Goal: Task Accomplishment & Management: Use online tool/utility

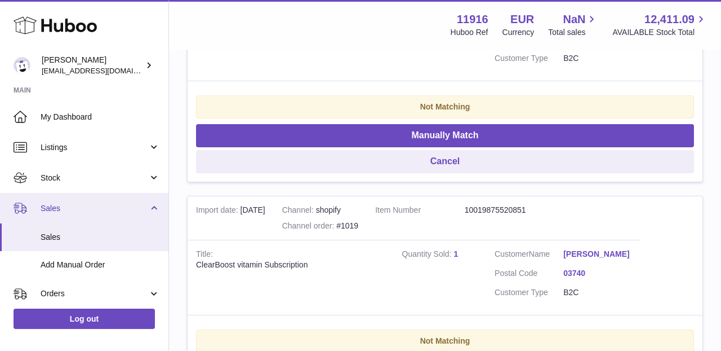
click at [57, 205] on span "Sales" at bounding box center [95, 208] width 108 height 11
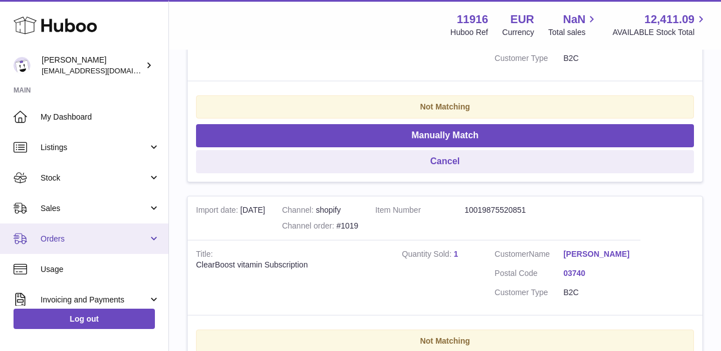
click at [51, 228] on link "Orders" at bounding box center [84, 238] width 169 height 30
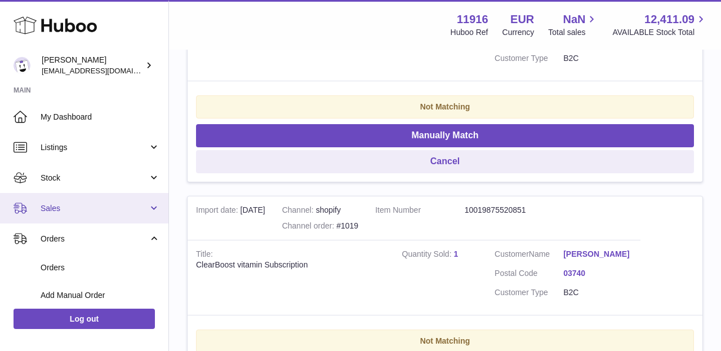
click at [50, 214] on link "Sales" at bounding box center [84, 208] width 169 height 30
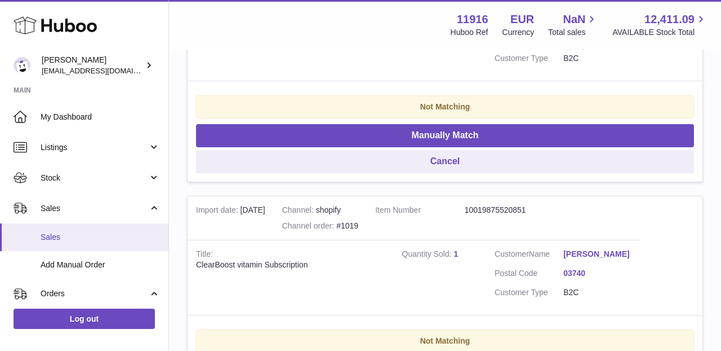
click at [52, 240] on span "Sales" at bounding box center [100, 237] width 119 height 11
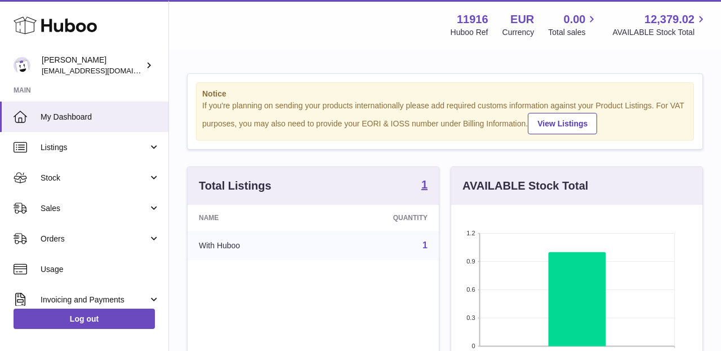
scroll to position [176, 251]
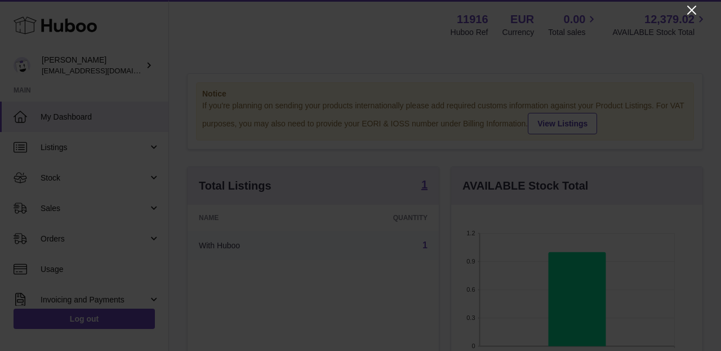
click at [692, 11] on icon "Close" at bounding box center [692, 10] width 14 height 14
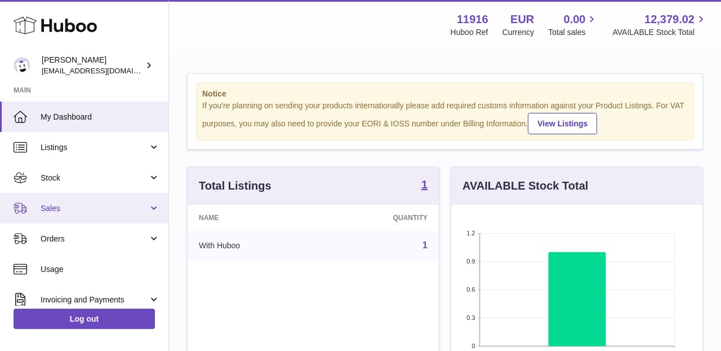
click at [72, 209] on span "Sales" at bounding box center [95, 208] width 108 height 11
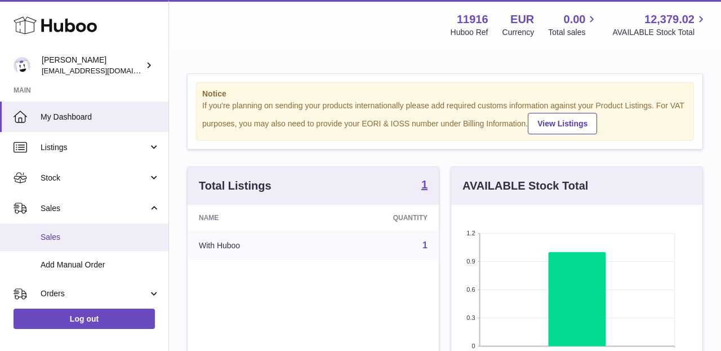
click at [63, 236] on span "Sales" at bounding box center [100, 237] width 119 height 11
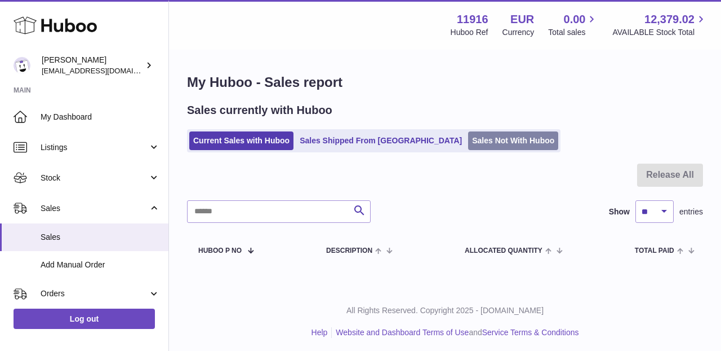
click at [468, 141] on link "Sales Not With Huboo" at bounding box center [513, 140] width 90 height 19
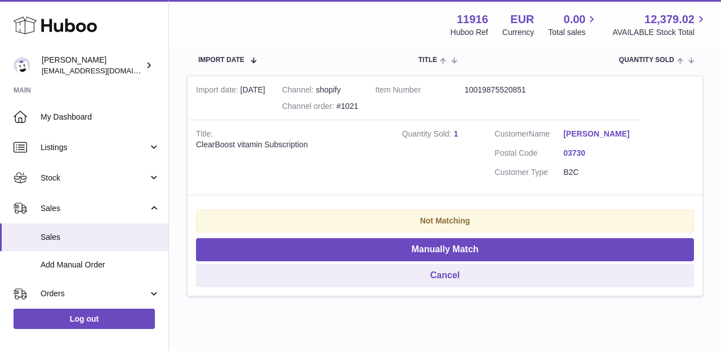
scroll to position [238, 0]
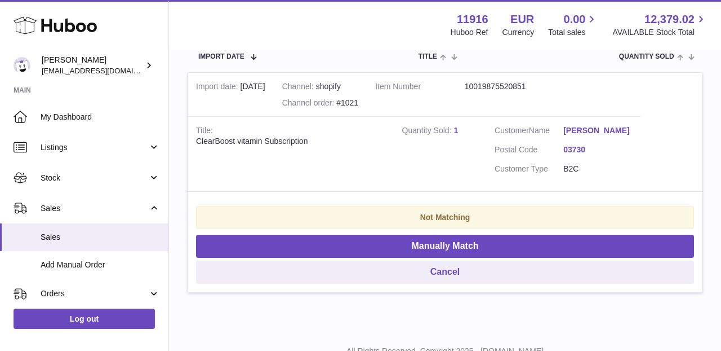
click at [458, 126] on link "1" at bounding box center [456, 130] width 5 height 9
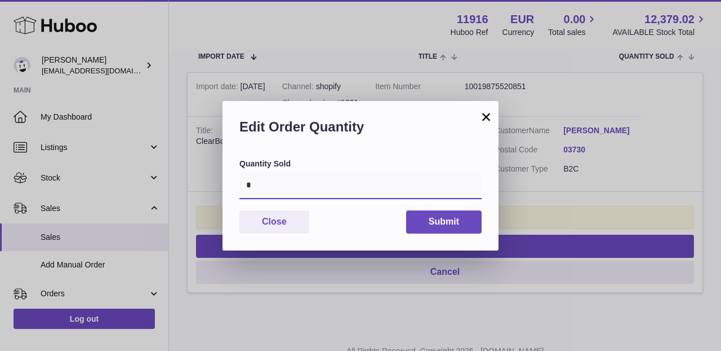
click at [283, 195] on input "*" at bounding box center [361, 185] width 242 height 27
type input "*"
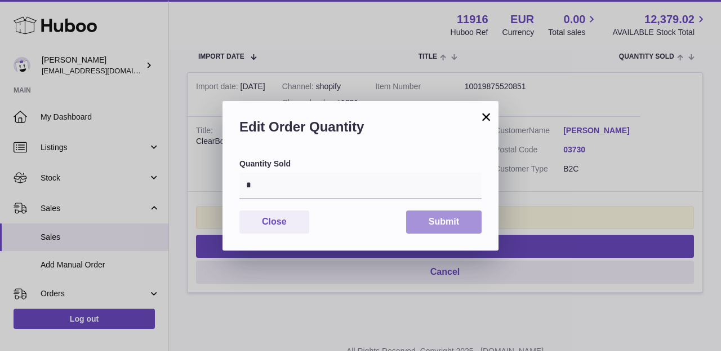
click at [455, 222] on button "Submit" at bounding box center [444, 221] width 76 height 23
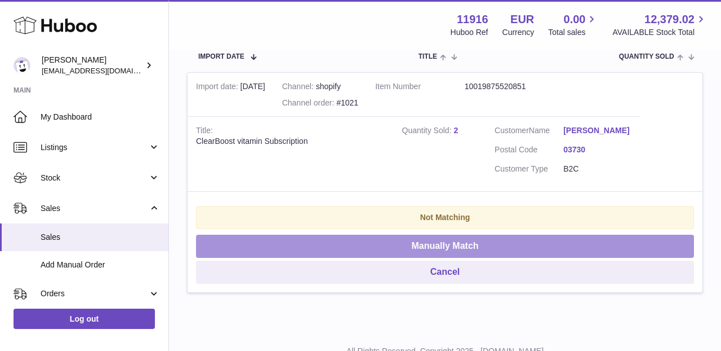
click at [446, 237] on button "Manually Match" at bounding box center [445, 245] width 498 height 23
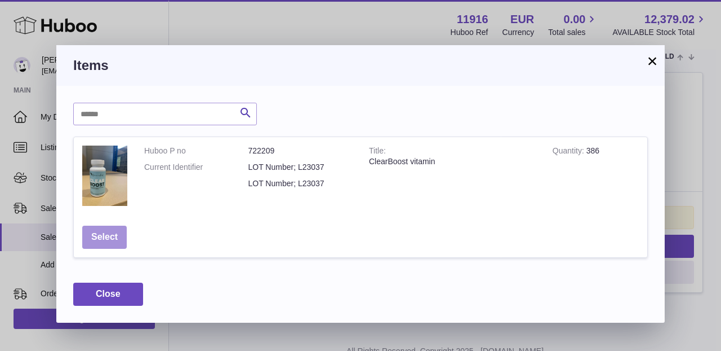
click at [116, 228] on button "Select" at bounding box center [104, 236] width 45 height 23
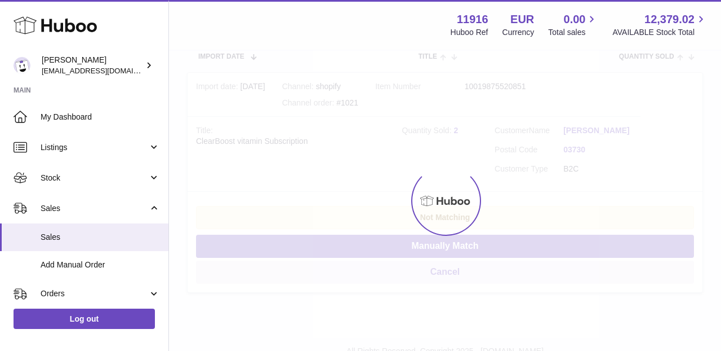
scroll to position [46, 0]
